Goal: Download file/media

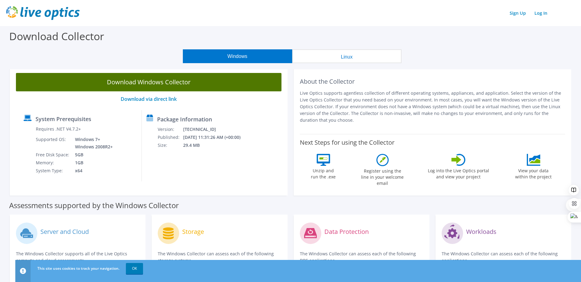
click at [155, 81] on link "Download Windows Collector" at bounding box center [148, 82] width 265 height 18
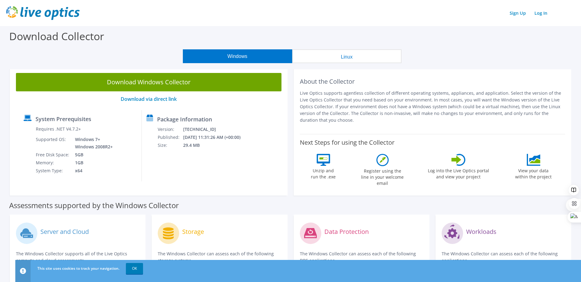
drag, startPoint x: 72, startPoint y: 50, endPoint x: 77, endPoint y: 42, distance: 9.3
click at [72, 50] on div "Windows Linux" at bounding box center [292, 56] width 572 height 14
